Goal: Find specific page/section: Find specific page/section

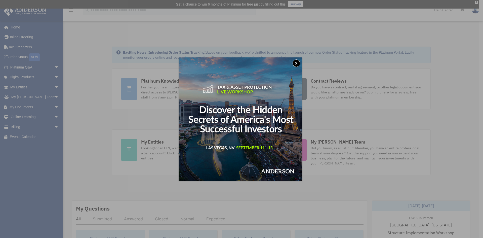
click at [298, 61] on button "x" at bounding box center [297, 63] width 8 height 8
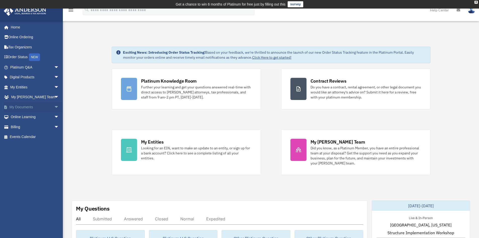
click at [23, 108] on link "My Documents arrow_drop_down" at bounding box center [35, 107] width 63 height 10
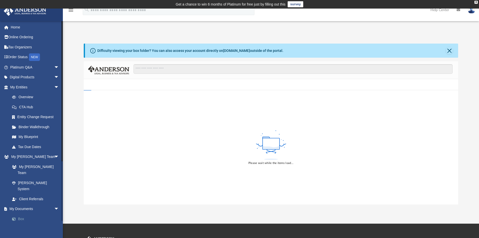
click at [24, 214] on link "Box" at bounding box center [37, 219] width 60 height 10
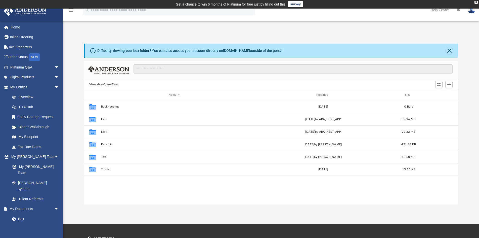
scroll to position [111, 371]
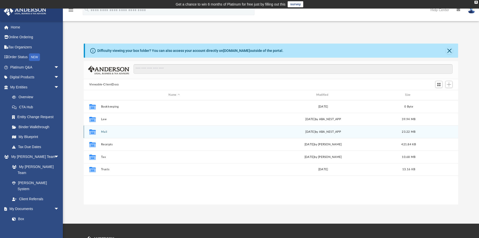
click at [103, 132] on button "Mail" at bounding box center [174, 131] width 147 height 3
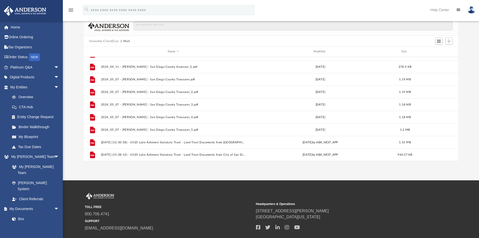
scroll to position [50, 0]
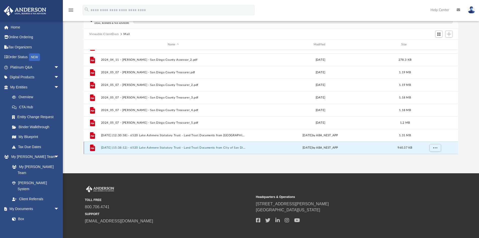
click at [174, 148] on button "2025.08.01 (15:38:12) - 6520 Lake Ashmere Statutory Trust - Land Trust Document…" at bounding box center [173, 147] width 145 height 3
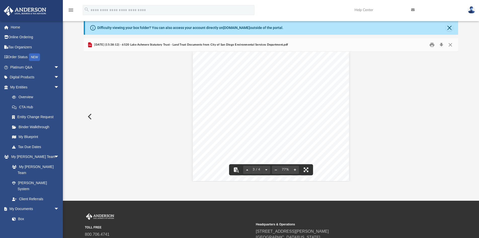
scroll to position [0, 0]
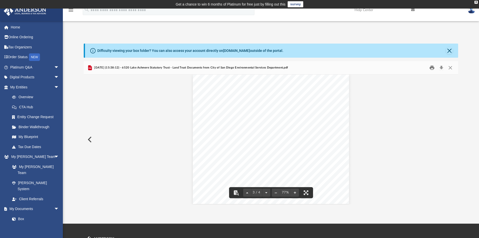
click at [430, 69] on button "Print" at bounding box center [432, 68] width 10 height 8
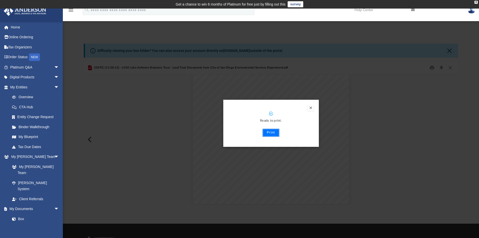
click at [275, 134] on button "Print" at bounding box center [271, 133] width 17 height 8
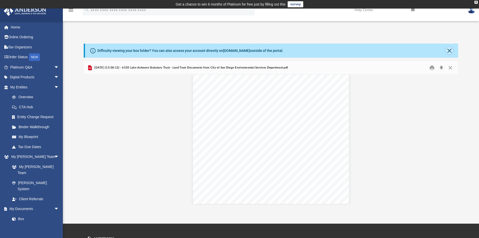
click at [451, 52] on button "Close" at bounding box center [449, 50] width 7 height 7
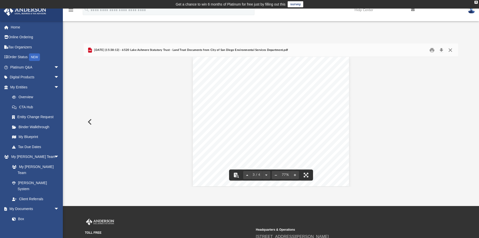
click at [449, 48] on button "Close" at bounding box center [450, 50] width 9 height 8
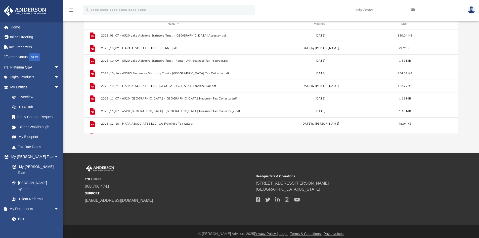
scroll to position [58, 0]
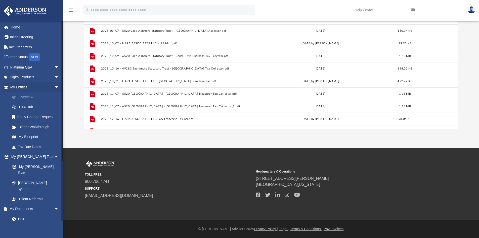
click at [22, 97] on link "Overview" at bounding box center [37, 97] width 60 height 10
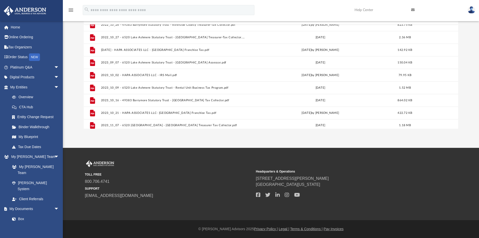
scroll to position [0, 0]
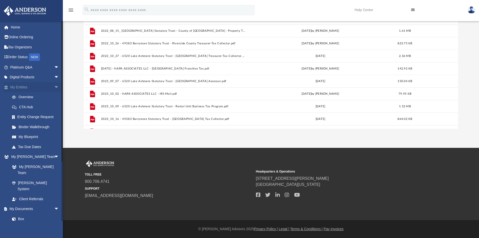
click at [26, 86] on link "My Entities arrow_drop_down" at bounding box center [35, 87] width 63 height 10
click at [30, 97] on link "Overview" at bounding box center [37, 97] width 60 height 10
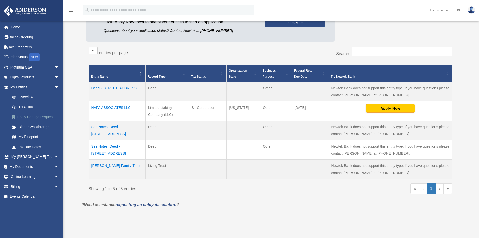
scroll to position [76, 0]
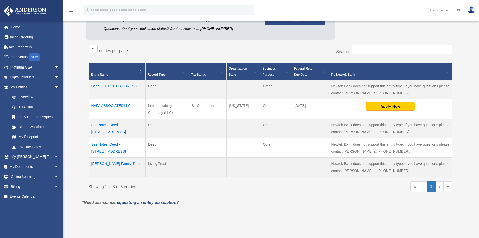
click at [110, 105] on td "HAPA ASSOCIATES LLC" at bounding box center [117, 108] width 57 height 19
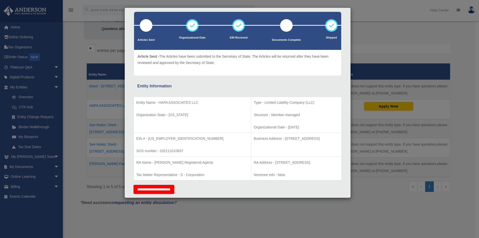
scroll to position [22, 0]
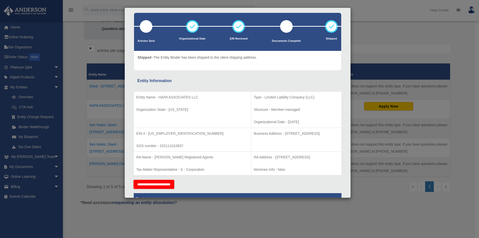
click at [40, 216] on div "Details × Articles Sent Organizational Date" at bounding box center [239, 119] width 479 height 238
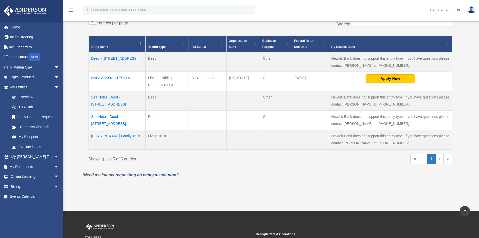
scroll to position [95, 0]
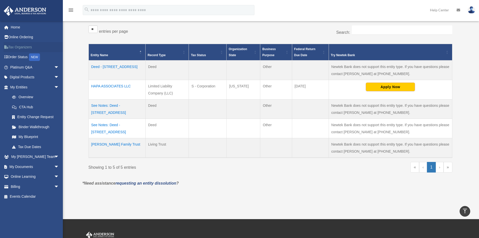
click at [18, 48] on link "Tax Organizers" at bounding box center [35, 47] width 63 height 10
click at [21, 49] on link "Tax Organizers" at bounding box center [35, 47] width 63 height 10
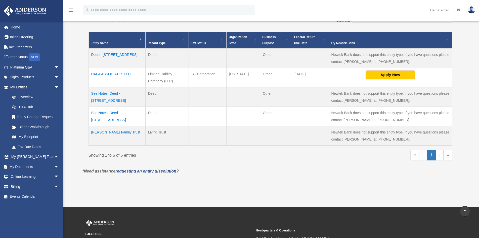
scroll to position [119, 0]
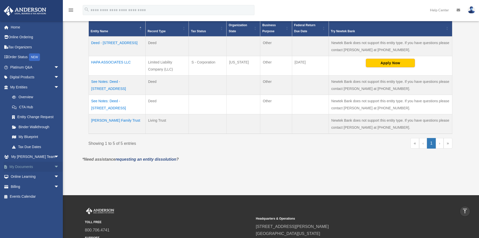
click at [18, 166] on link "My Documents arrow_drop_down" at bounding box center [35, 167] width 63 height 10
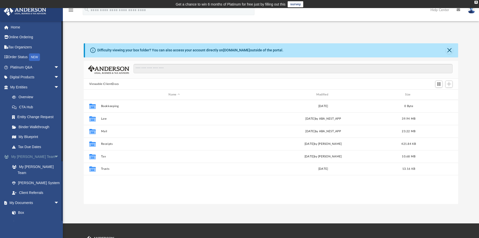
scroll to position [111, 371]
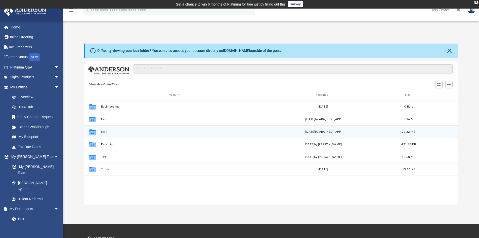
click at [104, 131] on button "Mail" at bounding box center [174, 131] width 147 height 3
